Goal: Transaction & Acquisition: Purchase product/service

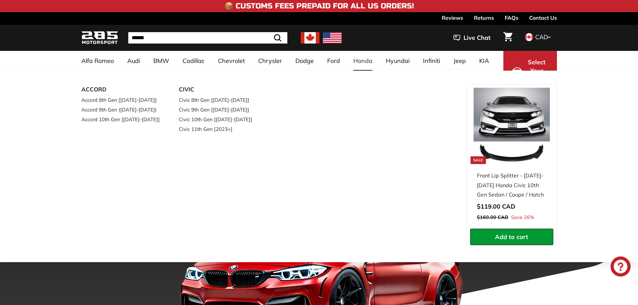
click at [353, 61] on link "Honda" at bounding box center [362, 61] width 32 height 20
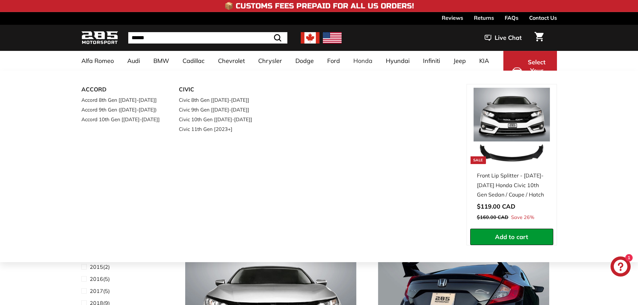
select select "**********"
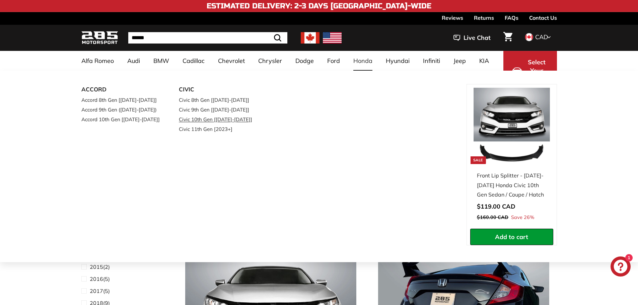
click at [202, 122] on link "Civic 10th Gen [[DATE]-[DATE]]" at bounding box center [218, 119] width 79 height 10
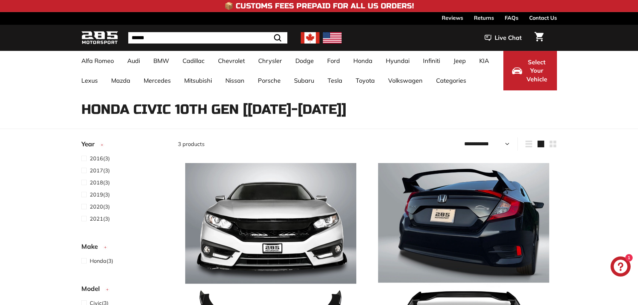
select select "**********"
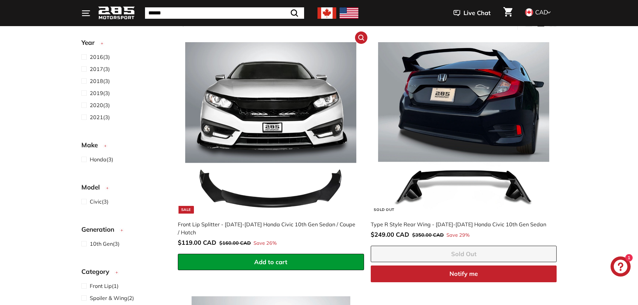
scroll to position [100, 0]
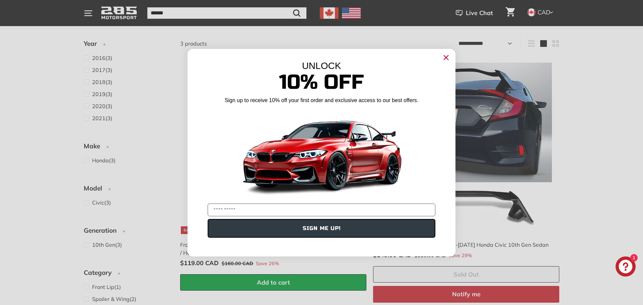
click at [445, 55] on circle "Close dialog" at bounding box center [446, 57] width 10 height 10
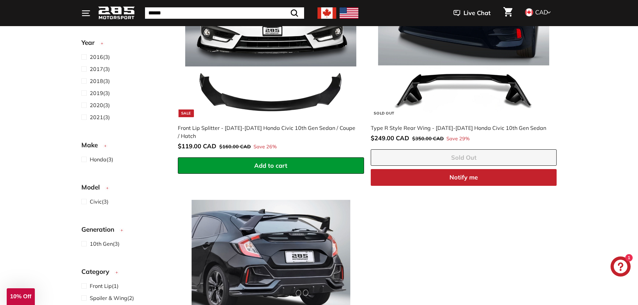
scroll to position [201, 0]
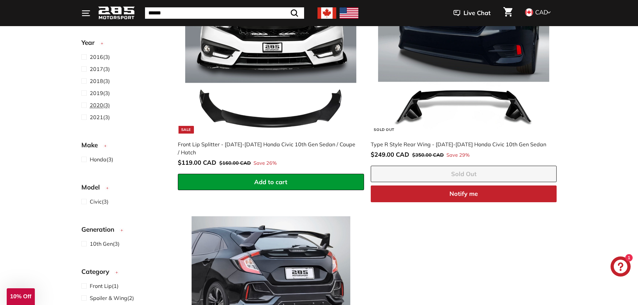
click at [99, 105] on span "2020" at bounding box center [96, 105] width 13 height 7
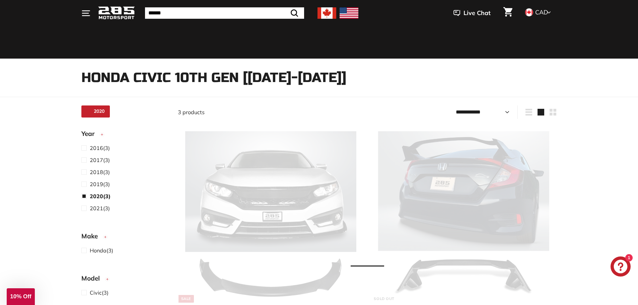
scroll to position [17, 0]
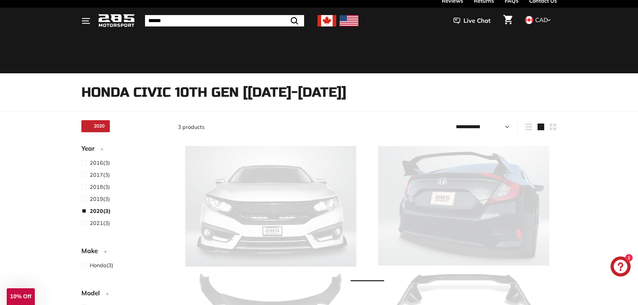
select select "**********"
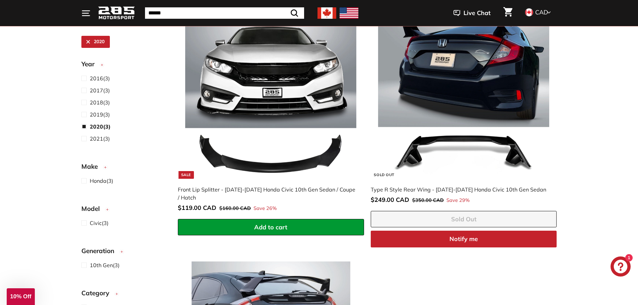
scroll to position [118, 0]
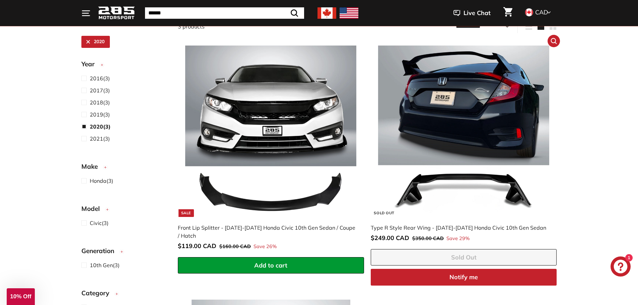
click at [484, 170] on img at bounding box center [463, 131] width 171 height 171
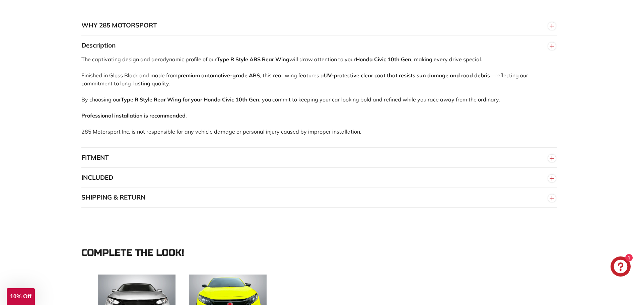
scroll to position [402, 0]
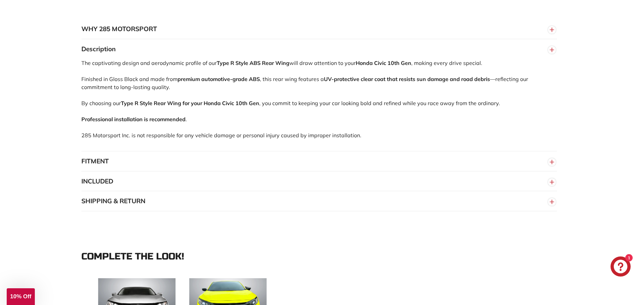
click at [549, 180] on circle "button" at bounding box center [551, 181] width 7 height 7
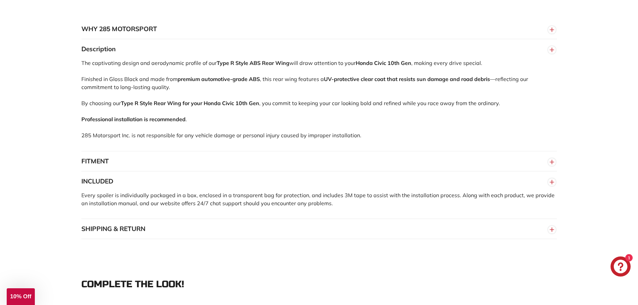
click at [548, 162] on circle "button" at bounding box center [551, 161] width 7 height 7
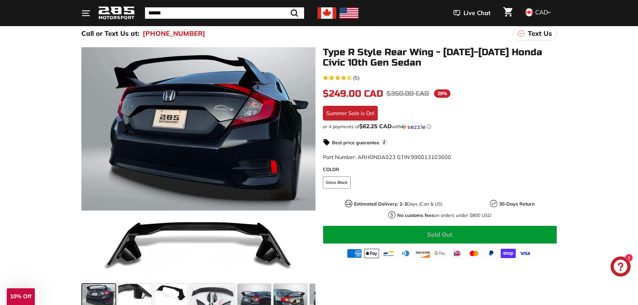
scroll to position [67, 0]
